Goal: Find specific page/section: Find specific page/section

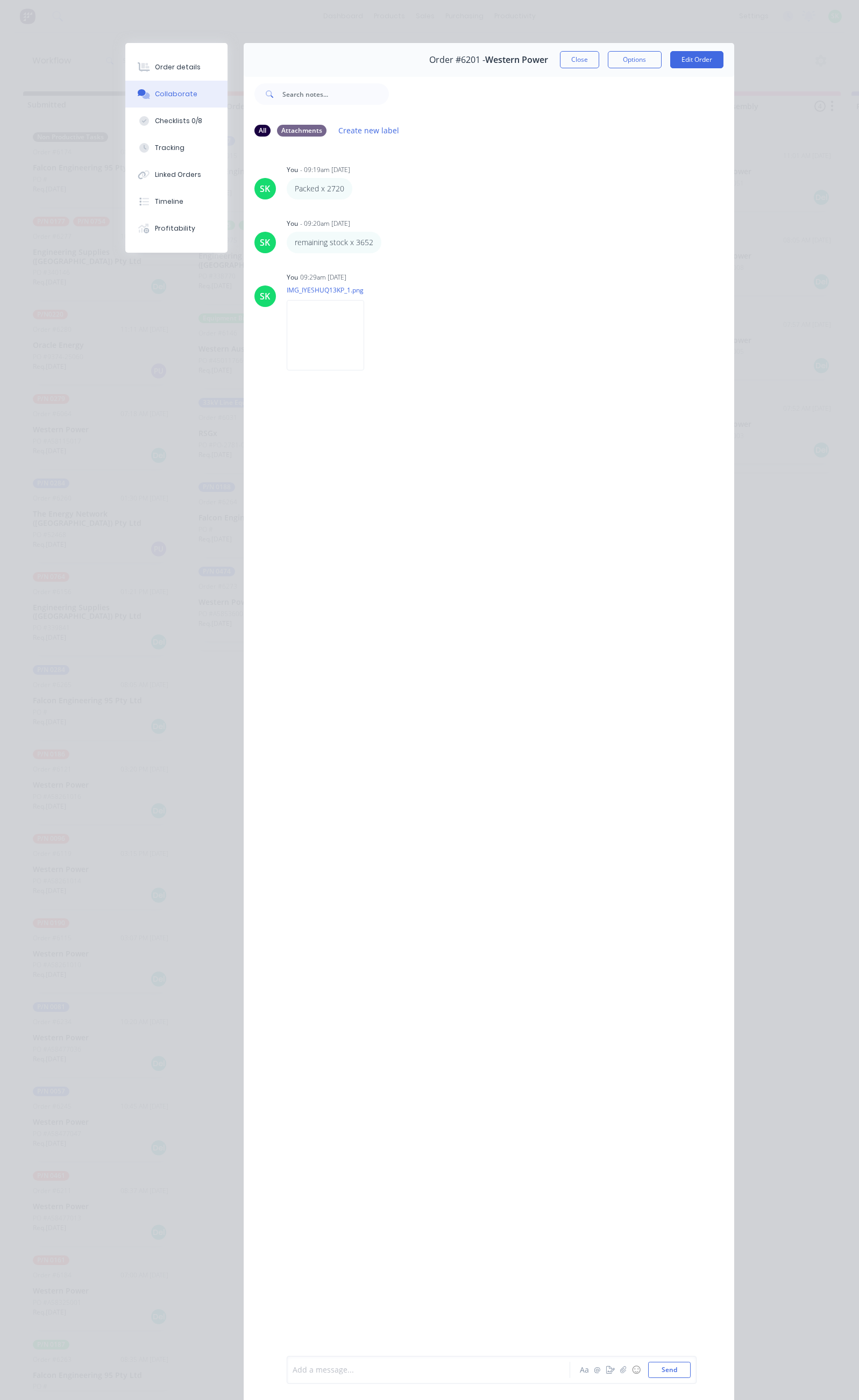
scroll to position [0, 72]
click at [599, 56] on button "Close" at bounding box center [579, 60] width 39 height 17
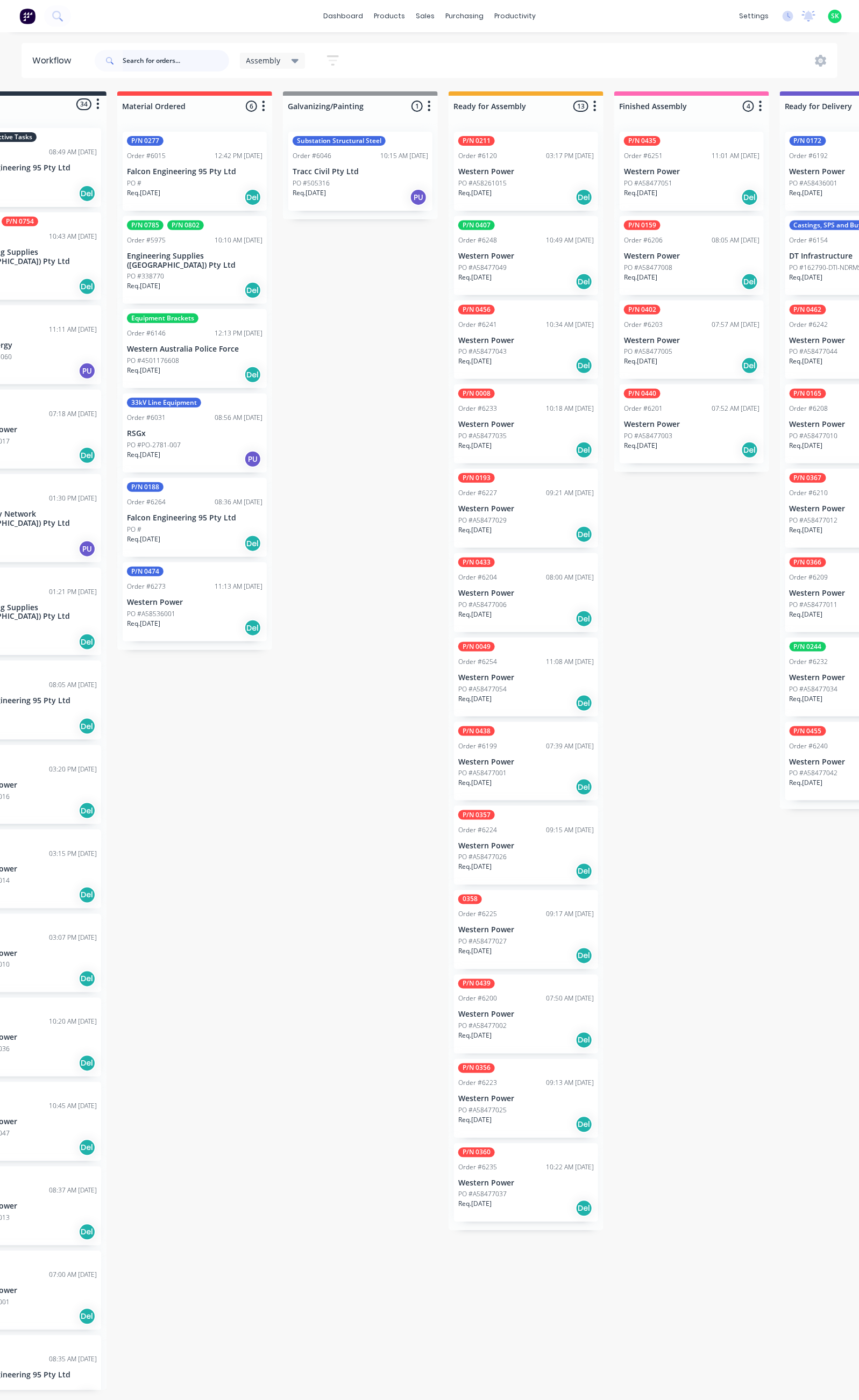
click at [133, 64] on input "text" at bounding box center [176, 61] width 106 height 22
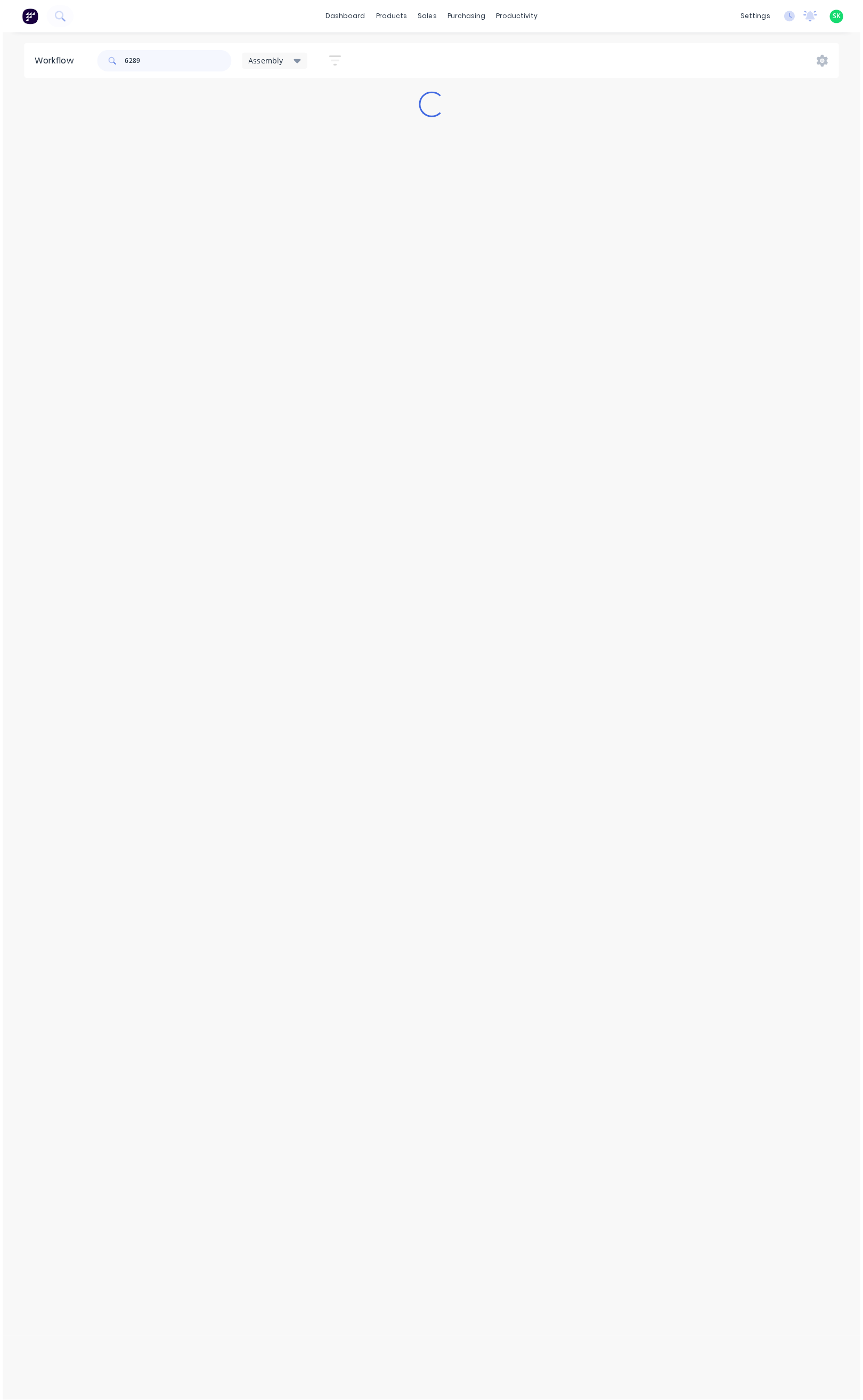
scroll to position [0, 0]
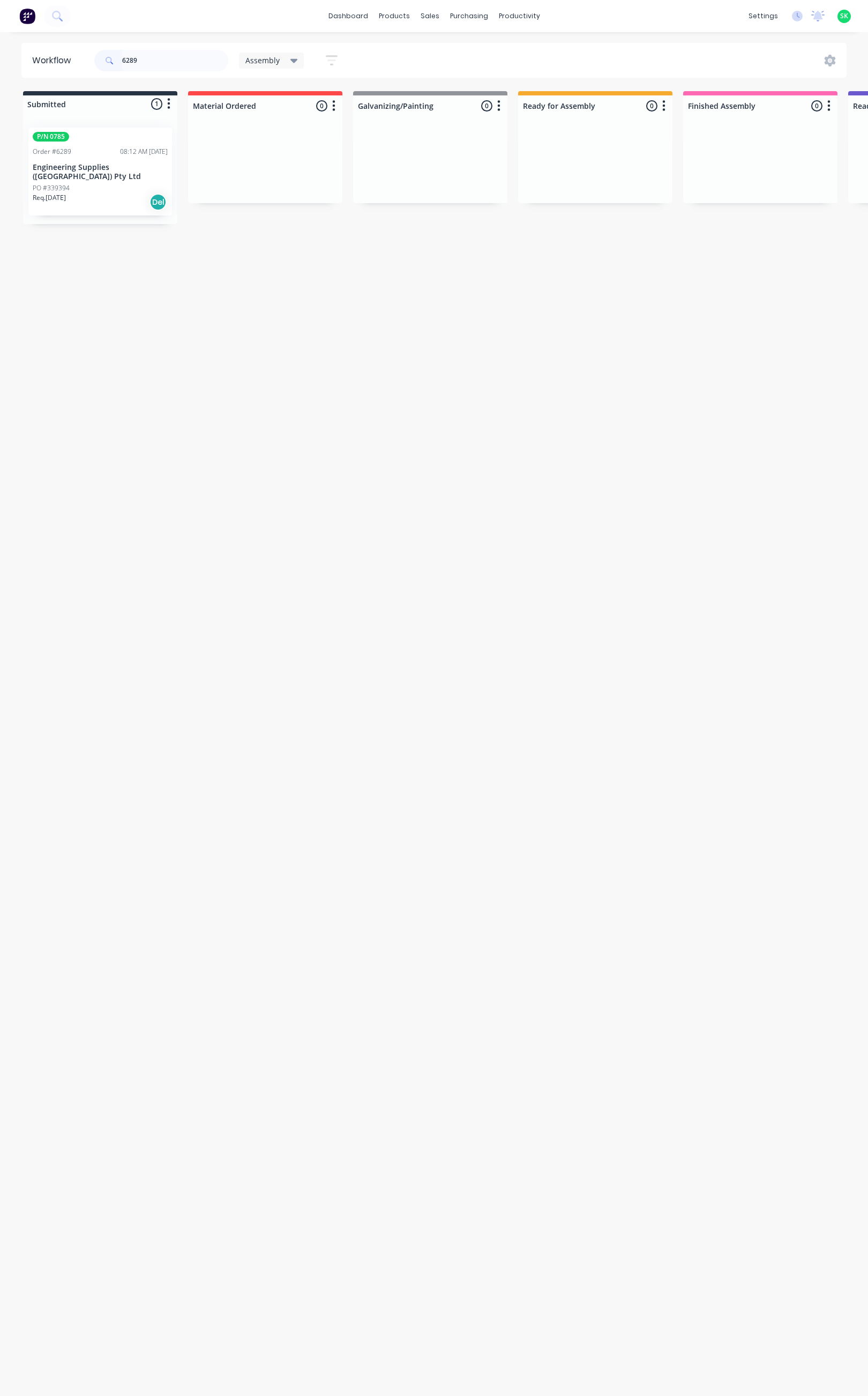
click at [88, 169] on p "Engineering Supplies ([GEOGRAPHIC_DATA]) Pty Ltd" at bounding box center [100, 172] width 135 height 18
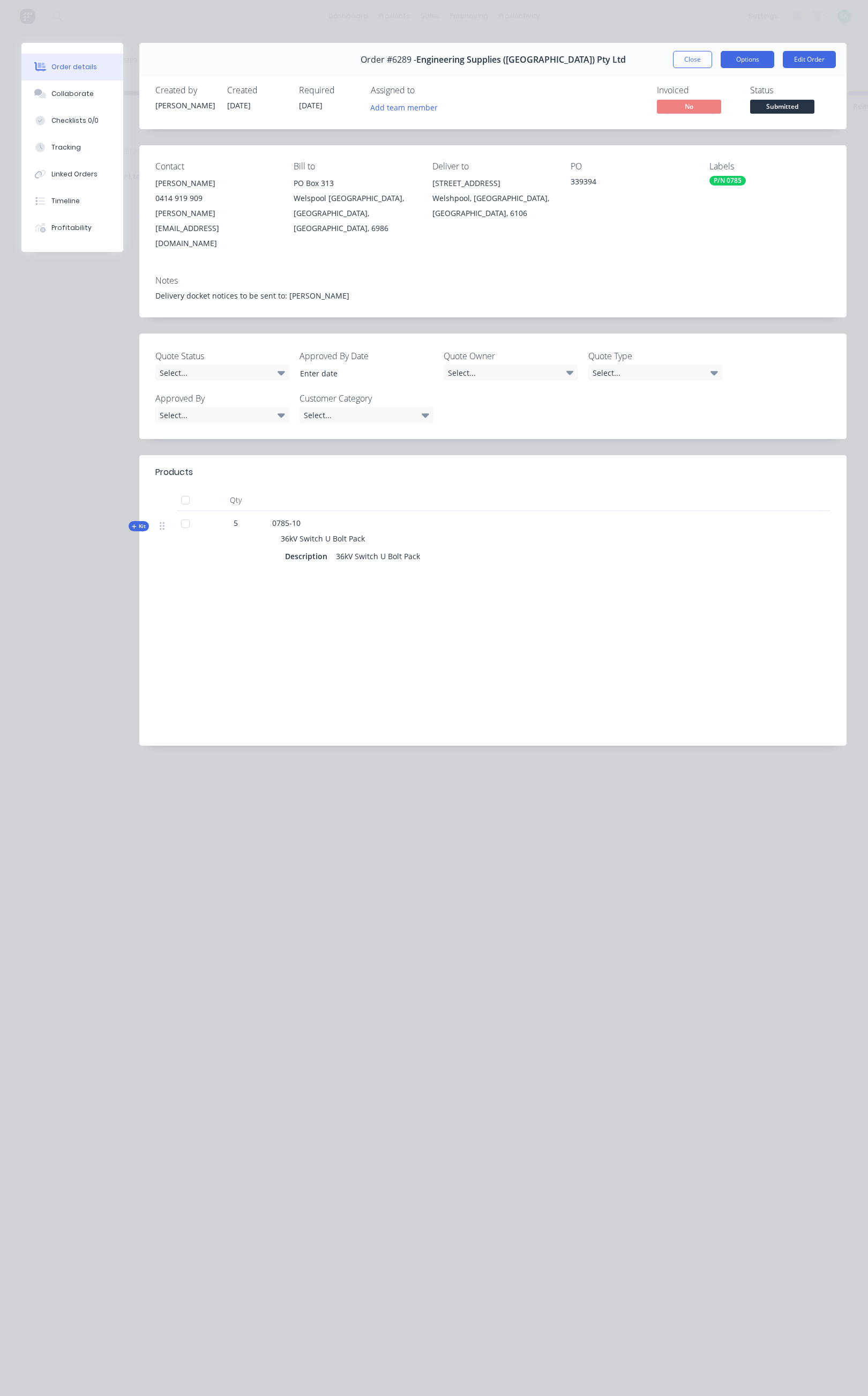
click at [744, 63] on button "Options" at bounding box center [747, 60] width 54 height 17
click at [720, 125] on div "Delivery Docket" at bounding box center [718, 130] width 93 height 15
click at [720, 125] on div "Standard" at bounding box center [718, 130] width 93 height 15
click at [690, 60] on button "Close" at bounding box center [692, 60] width 39 height 17
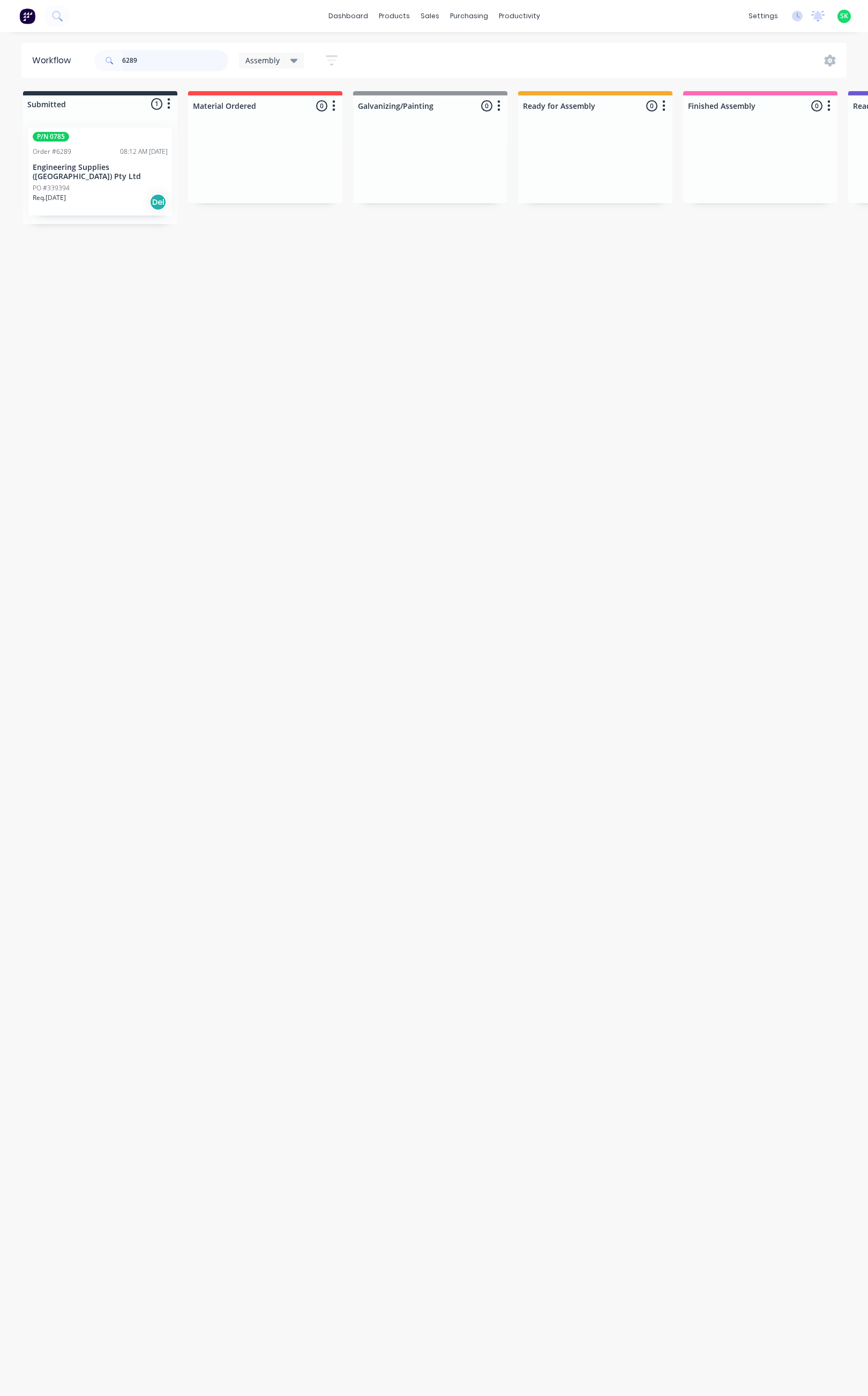
drag, startPoint x: 150, startPoint y: 60, endPoint x: 118, endPoint y: 60, distance: 32.0
click at [118, 60] on div "6289" at bounding box center [161, 61] width 134 height 22
type input "6277"
click at [82, 184] on div "PO #340146" at bounding box center [100, 188] width 135 height 10
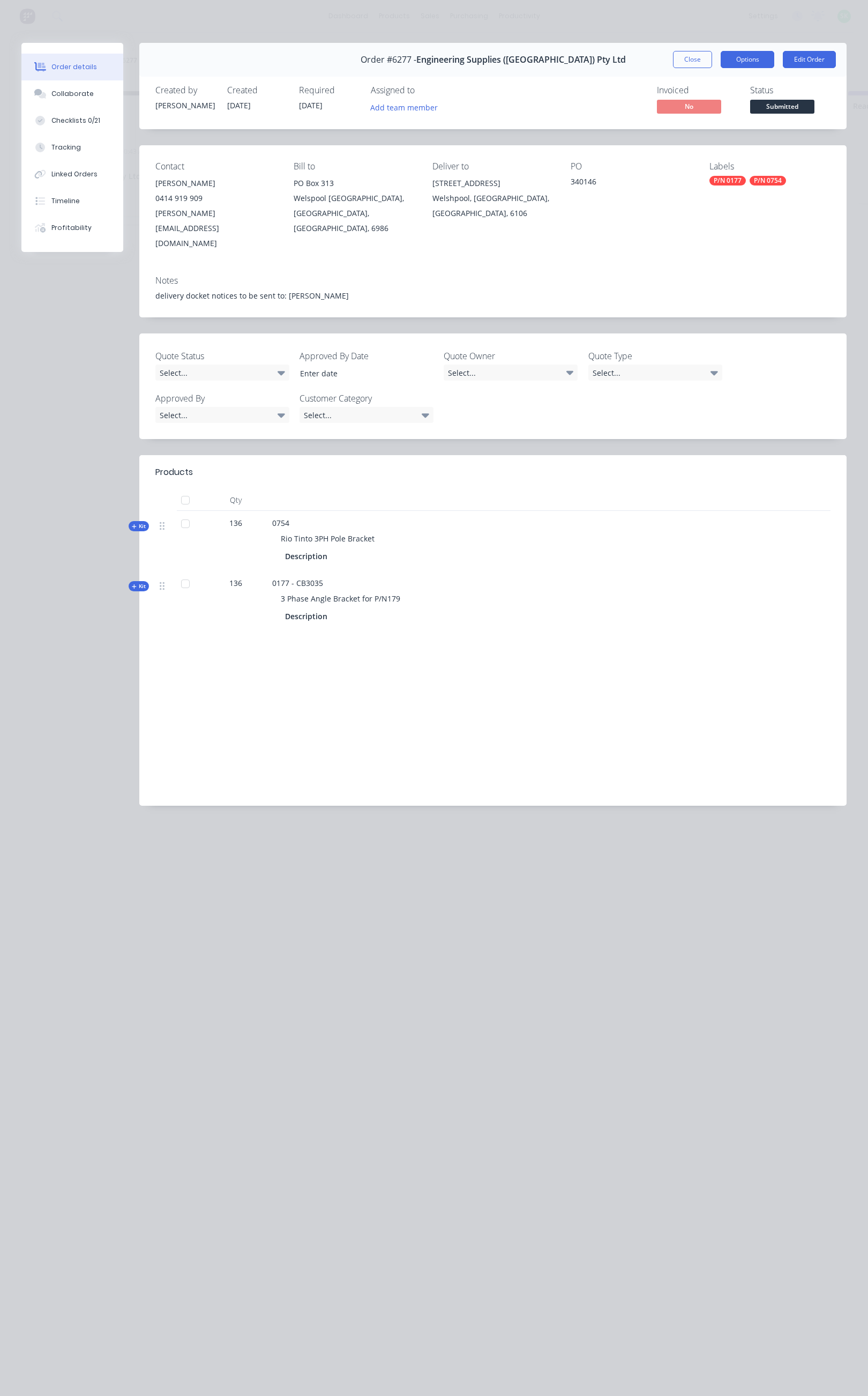
click at [749, 58] on button "Options" at bounding box center [747, 60] width 54 height 17
click at [703, 129] on div "Delivery Docket" at bounding box center [718, 130] width 93 height 15
click at [703, 129] on div "Standard" at bounding box center [718, 130] width 93 height 15
click at [680, 66] on button "Close" at bounding box center [692, 60] width 39 height 17
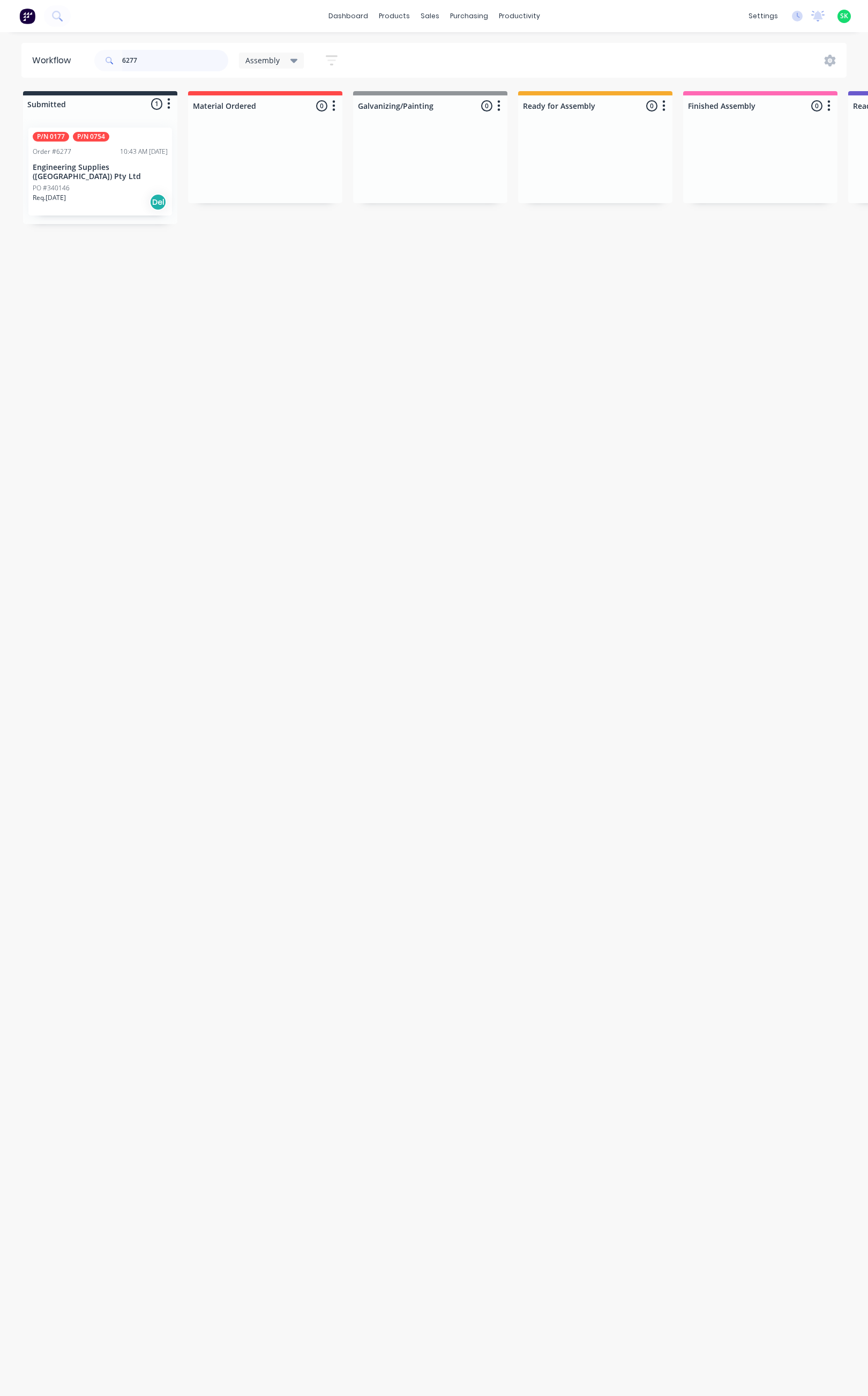
drag, startPoint x: 154, startPoint y: 65, endPoint x: 104, endPoint y: 66, distance: 50.0
click at [104, 66] on div "6277" at bounding box center [161, 61] width 134 height 22
click at [411, 44] on link "Product Catalogue" at bounding box center [448, 51] width 142 height 22
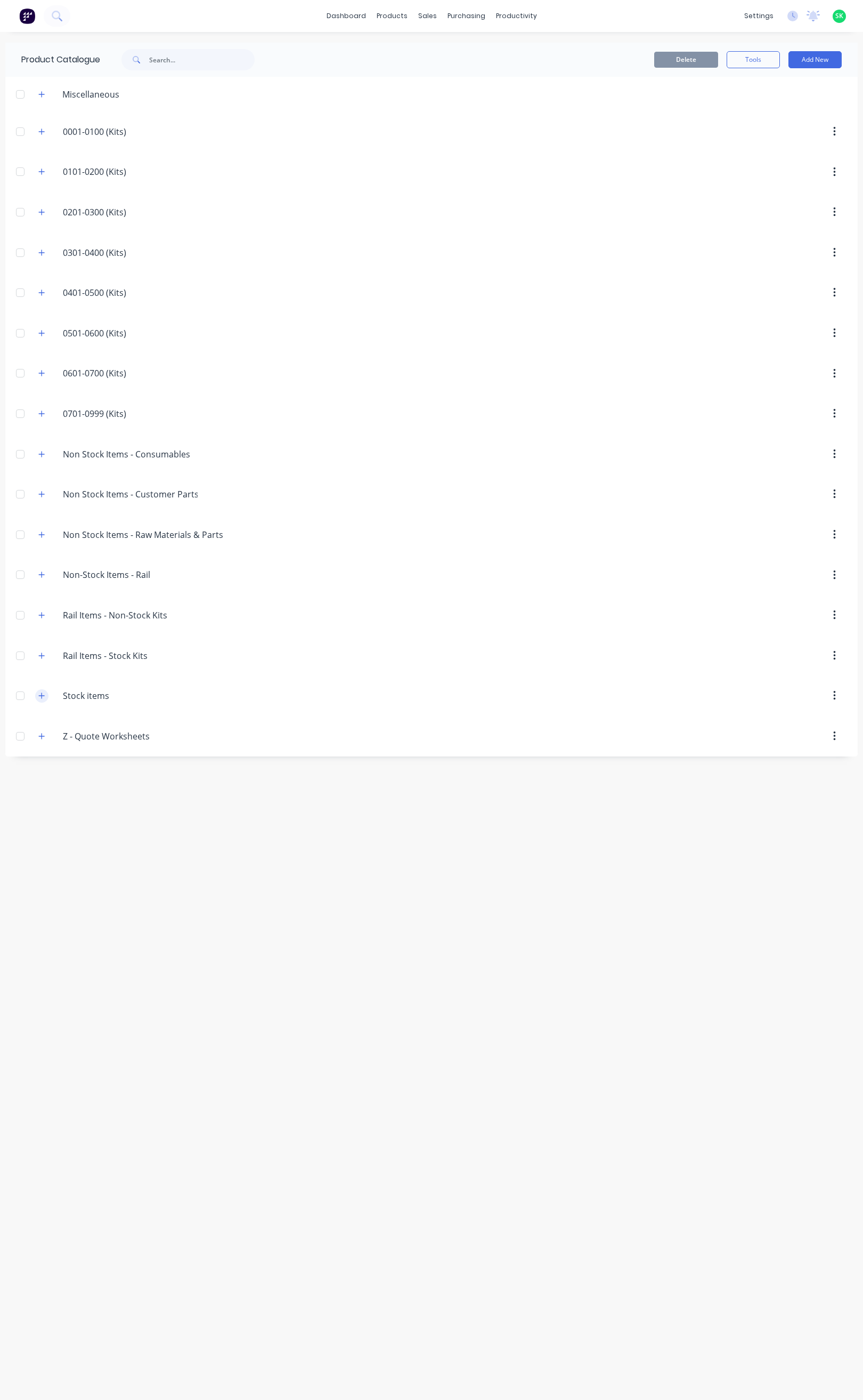
click at [37, 703] on button "button" at bounding box center [42, 696] width 14 height 14
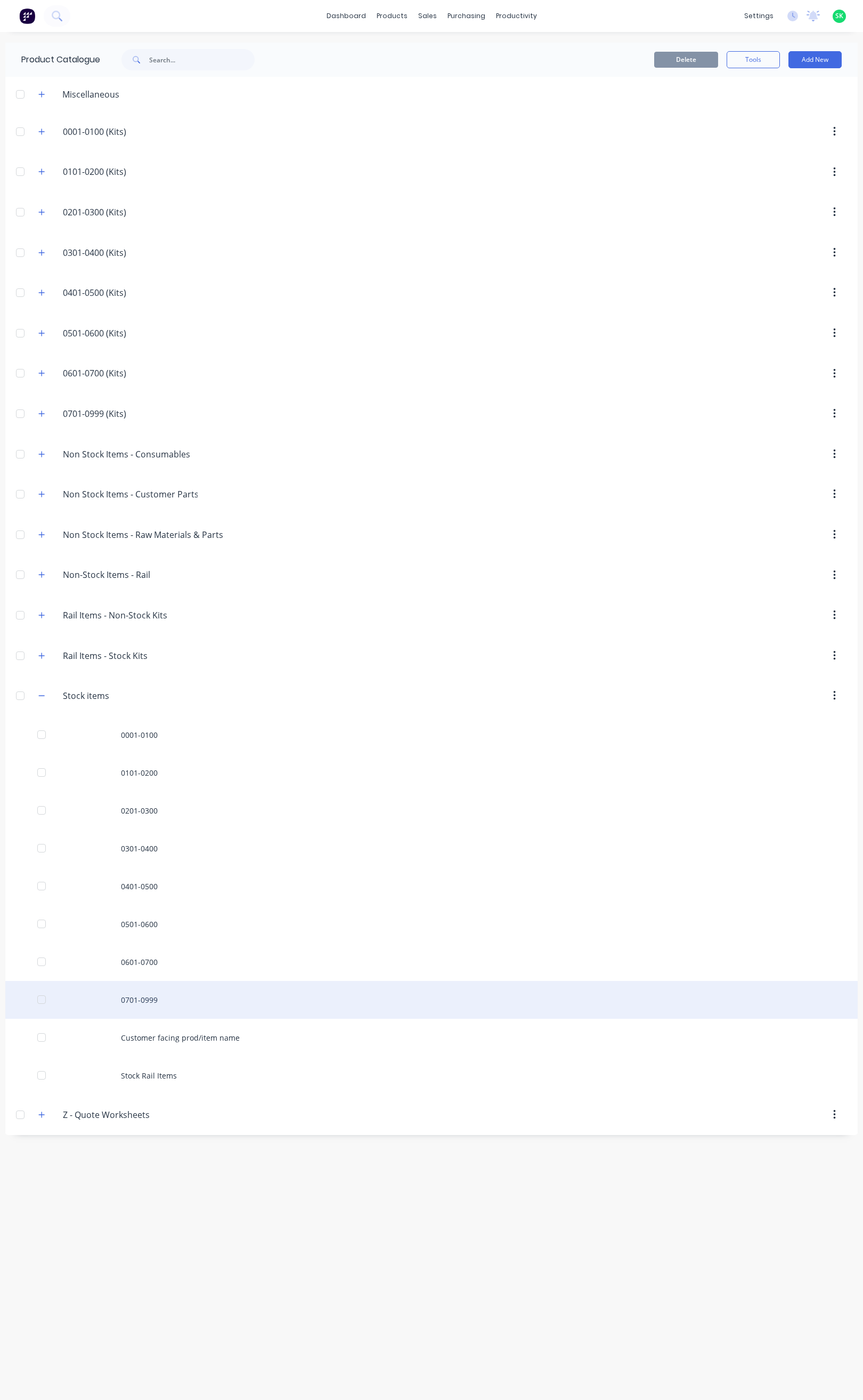
click at [146, 1003] on div "0701-0999" at bounding box center [432, 1000] width 853 height 38
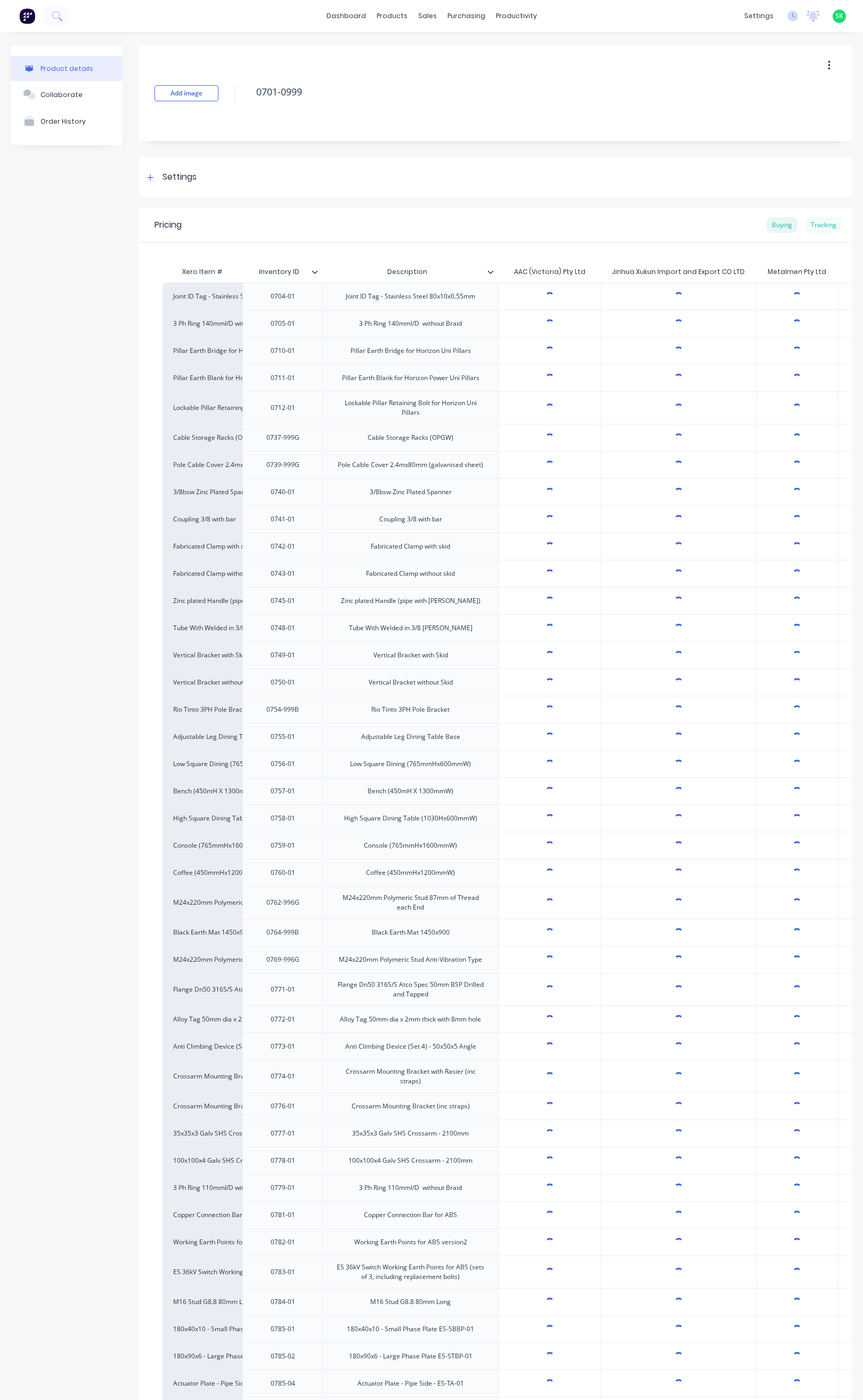
click at [813, 223] on div "Tracking" at bounding box center [824, 225] width 36 height 16
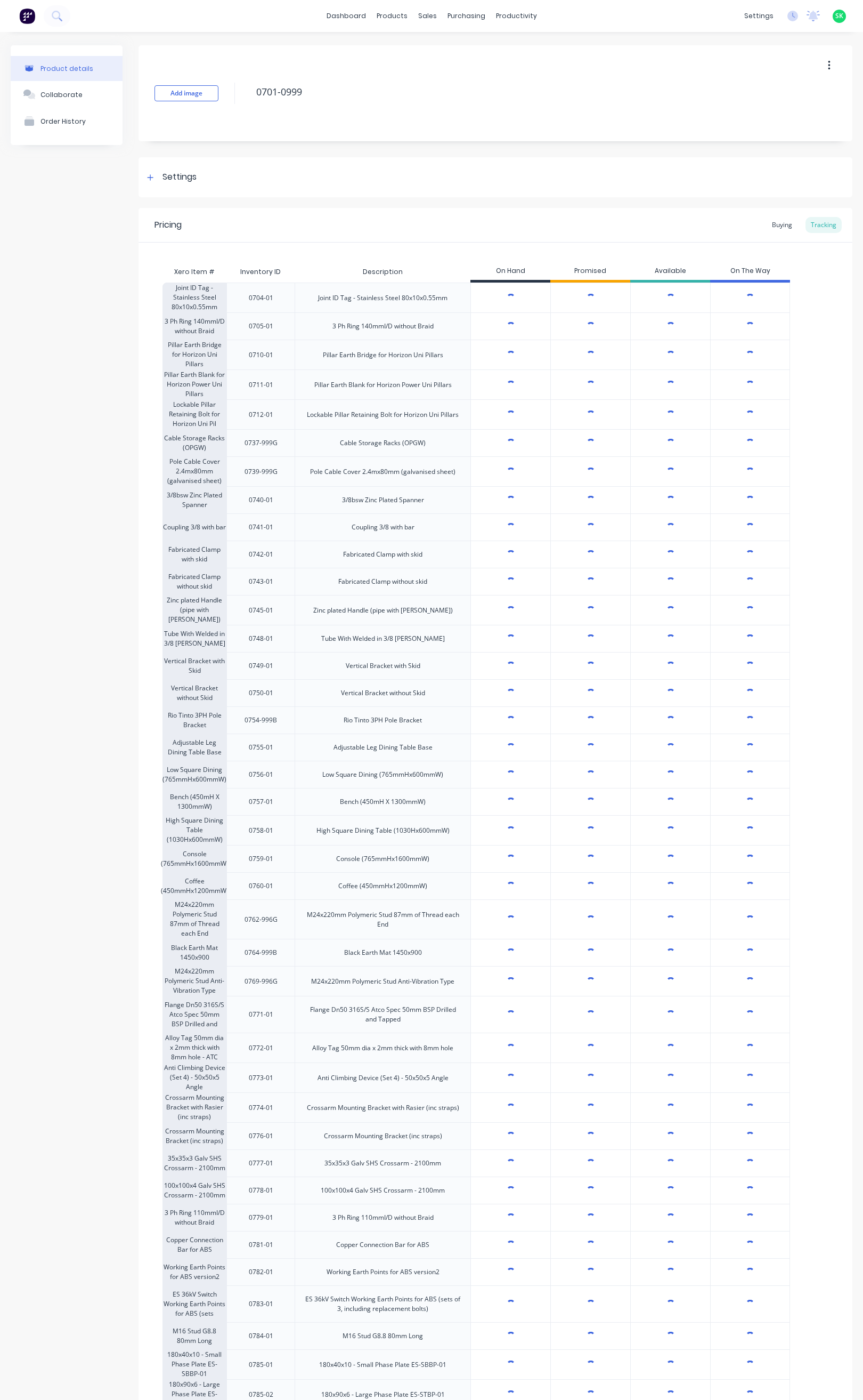
type textarea "x"
